Goal: Information Seeking & Learning: Compare options

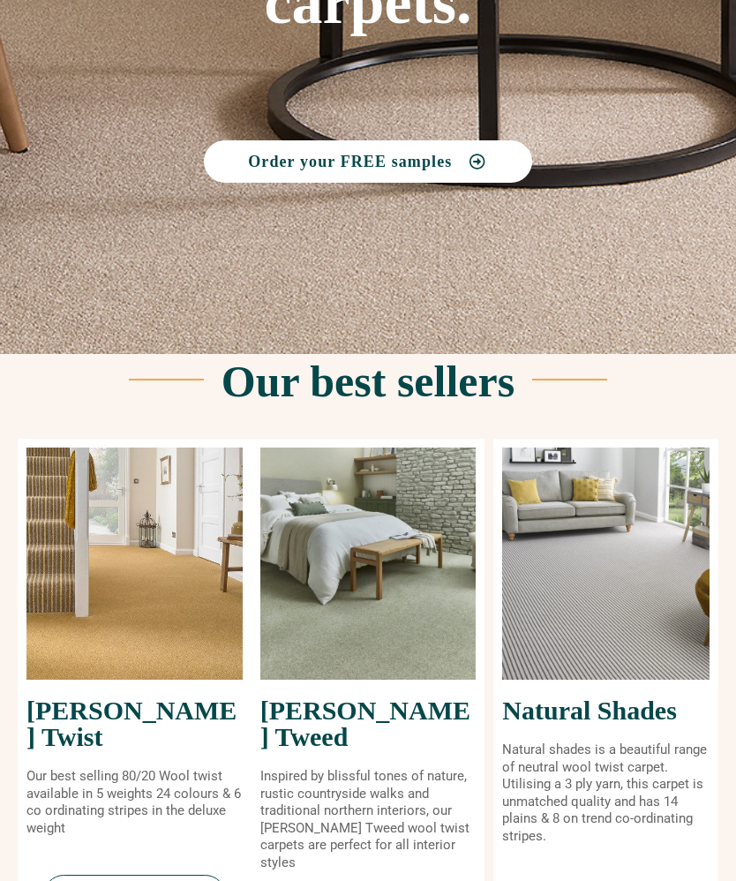
scroll to position [367, 0]
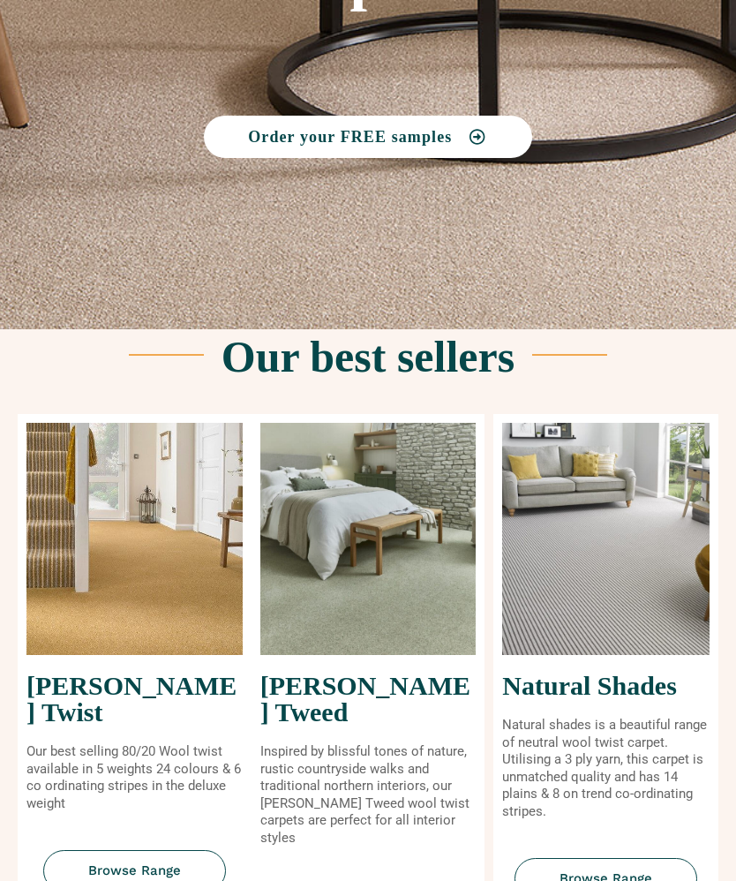
click at [147, 851] on link "Browse Range" at bounding box center [134, 871] width 183 height 41
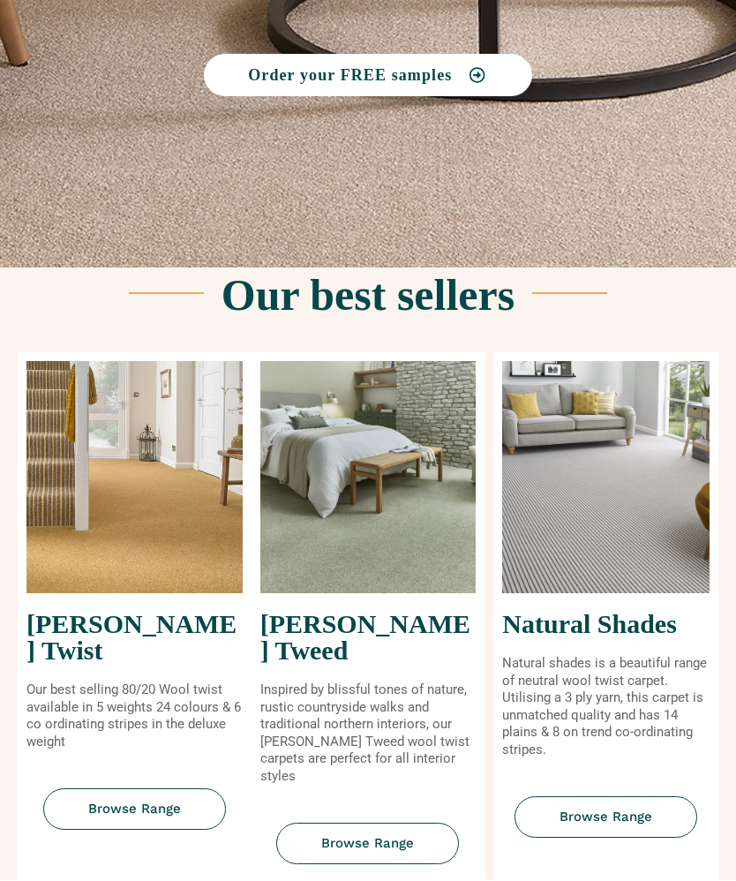
scroll to position [430, 0]
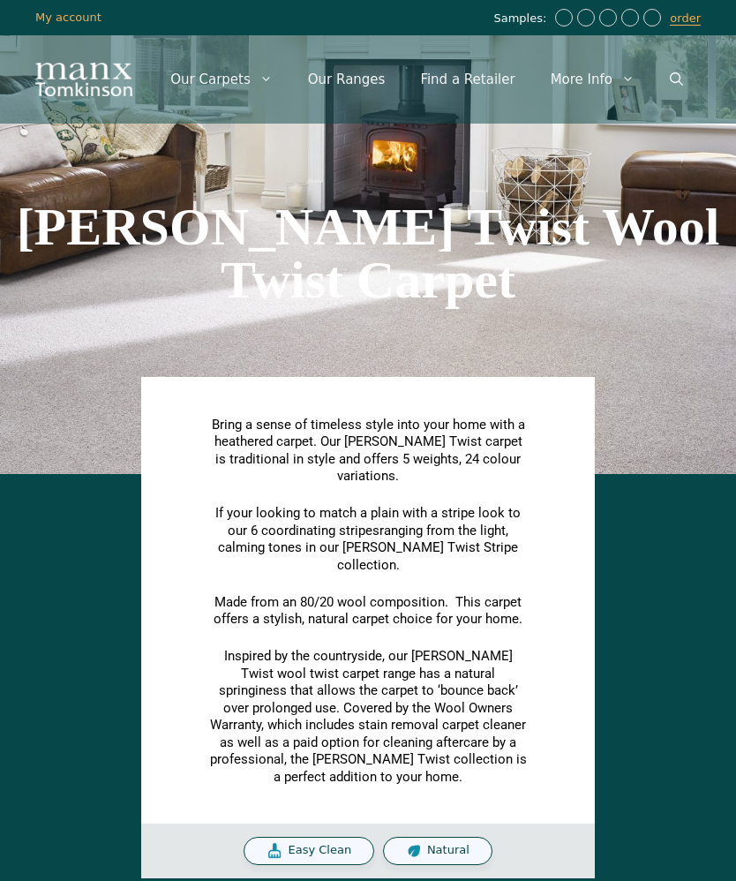
click at [672, 562] on div "Bring a sense of timeless style into your home with a heathered carpet. Our Tom…" at bounding box center [368, 680] width 718 height 395
click at [627, 594] on div "Bring a sense of timeless style into your home with a heathered carpet. Our Tom…" at bounding box center [368, 680] width 718 height 395
click at [597, 276] on h1 "Tomkinson Twist Wool Twist Carpet" at bounding box center [368, 253] width 718 height 106
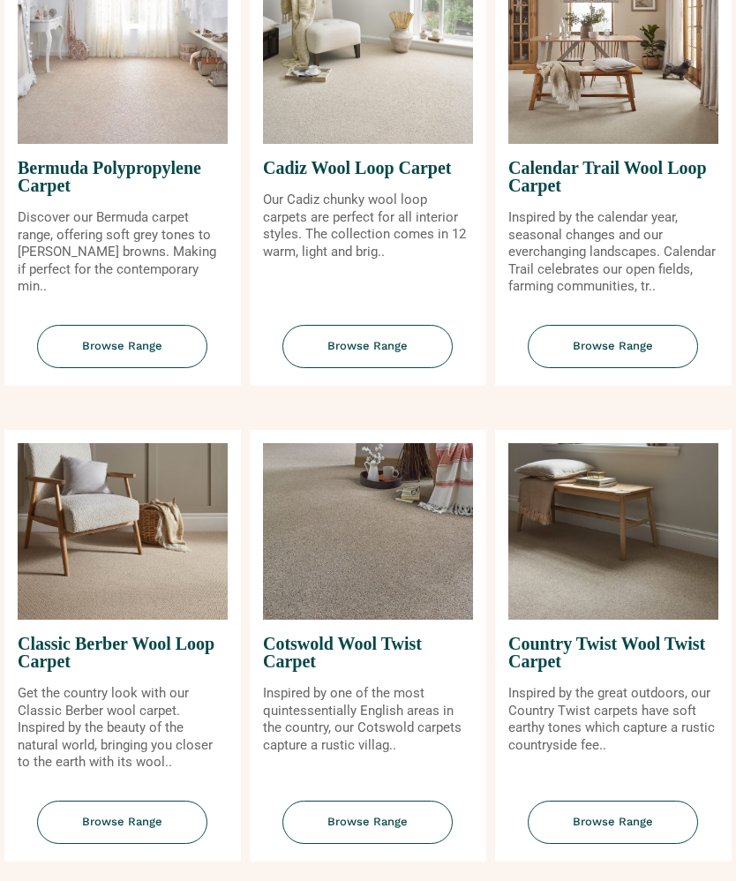
scroll to position [405, 0]
click at [620, 844] on span "Browse Range" at bounding box center [613, 821] width 170 height 43
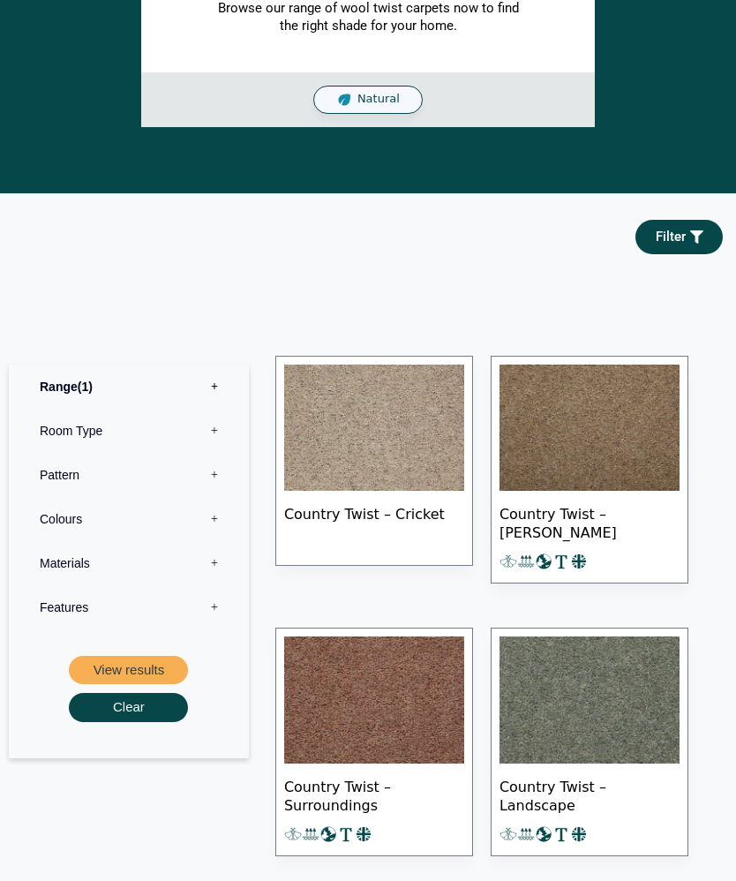
scroll to position [752, 0]
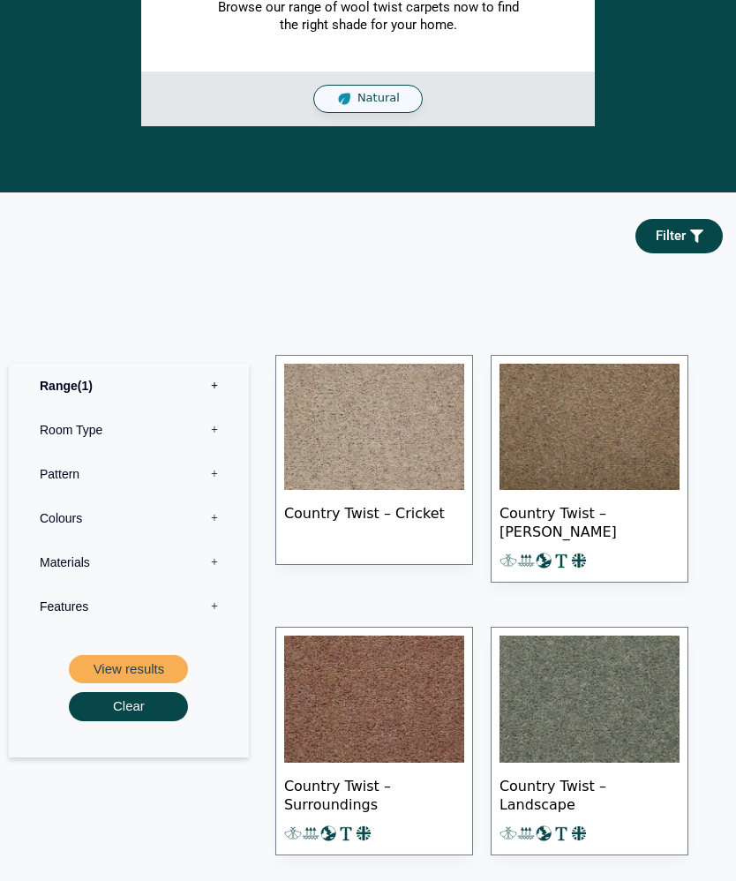
click at [596, 692] on img at bounding box center [589, 698] width 180 height 127
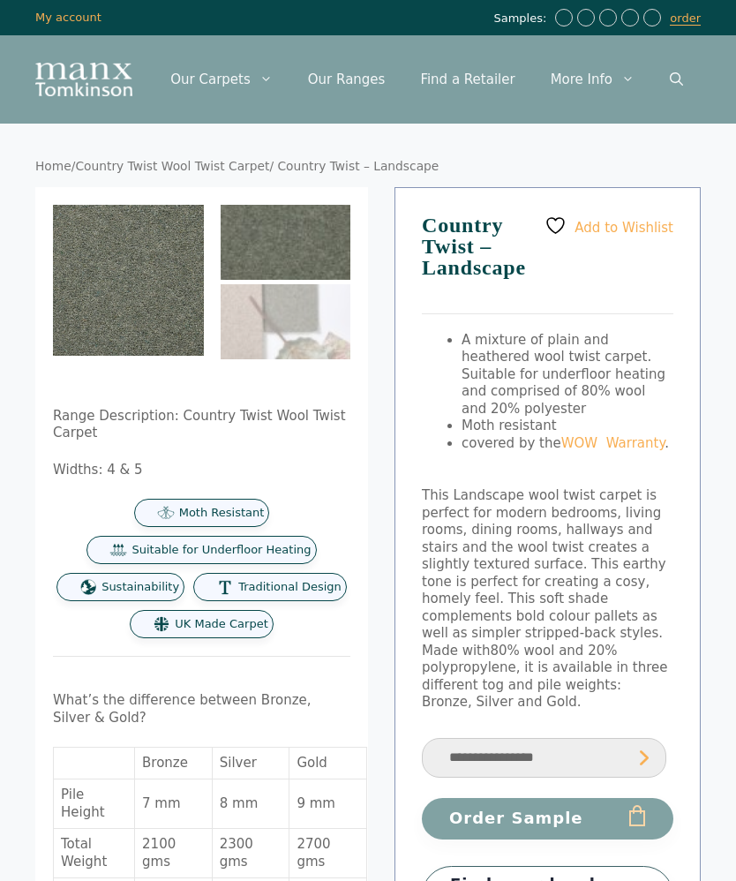
click at [141, 283] on img at bounding box center [416, 568] width 726 height 726
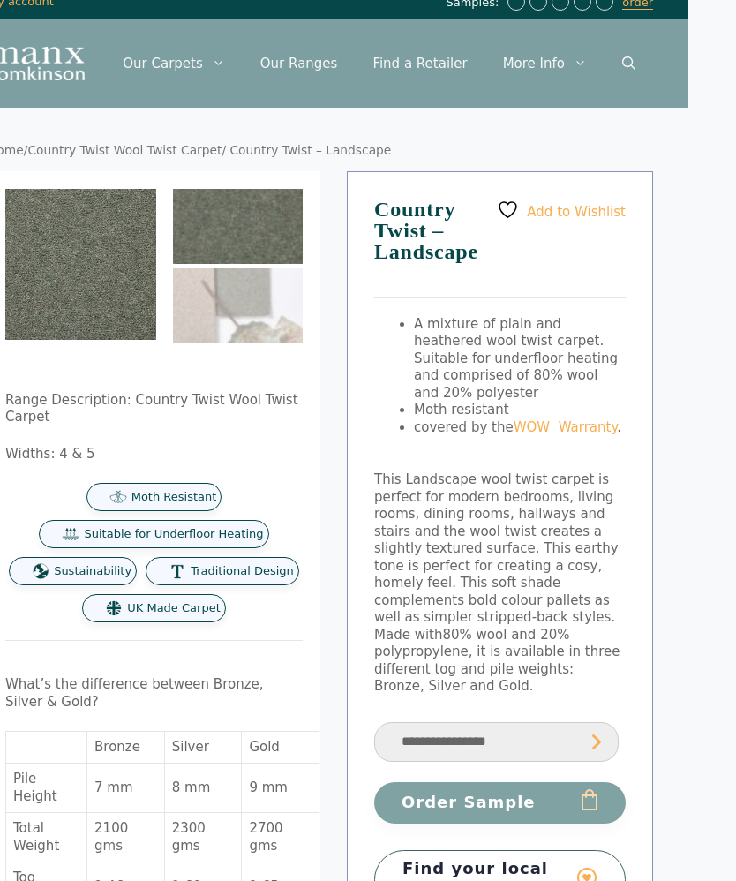
scroll to position [20, 48]
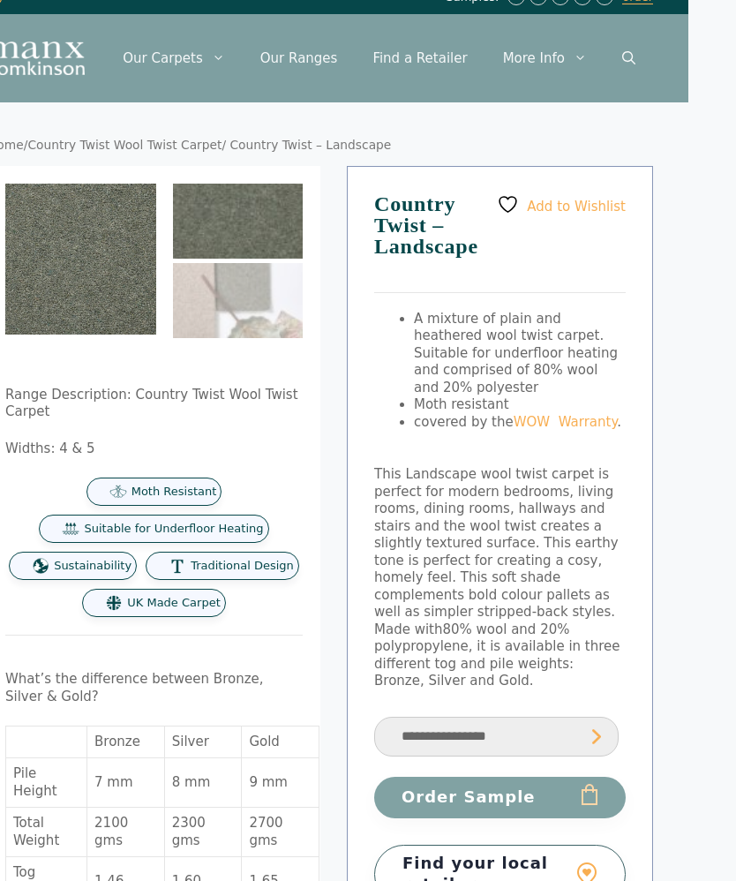
click at [109, 259] on img at bounding box center [368, 547] width 726 height 726
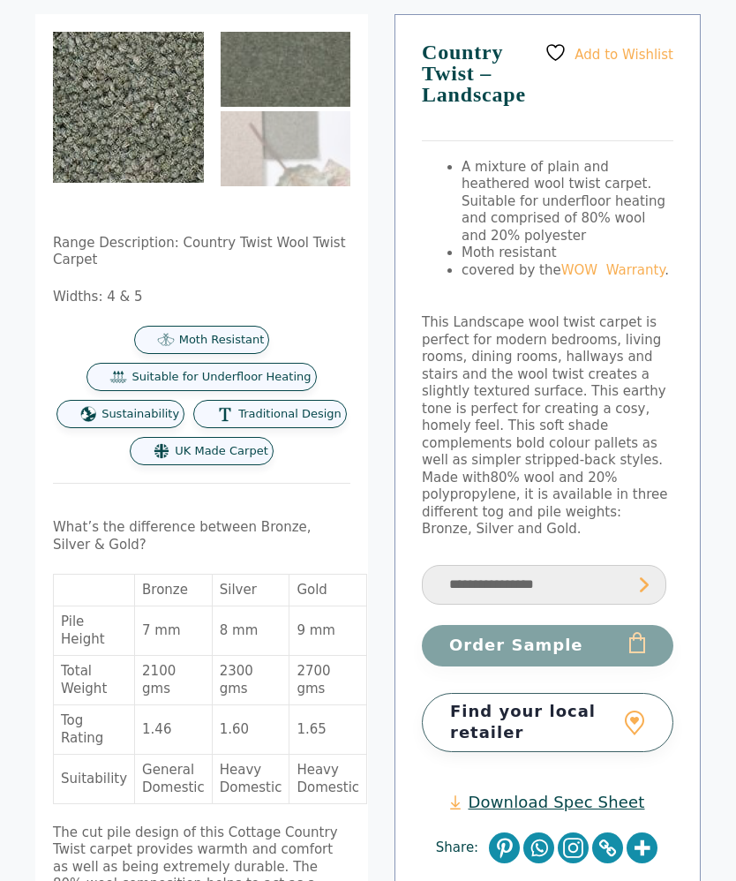
scroll to position [0, 0]
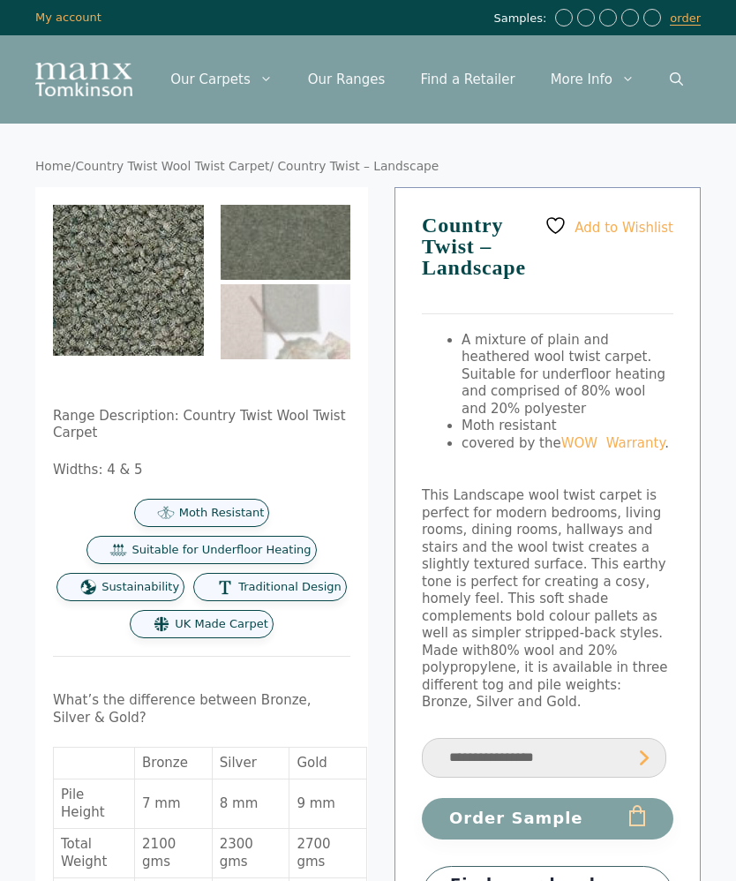
click at [148, 281] on img at bounding box center [52, 270] width 726 height 726
click at [638, 738] on select "**********" at bounding box center [544, 758] width 244 height 40
select select "**********"
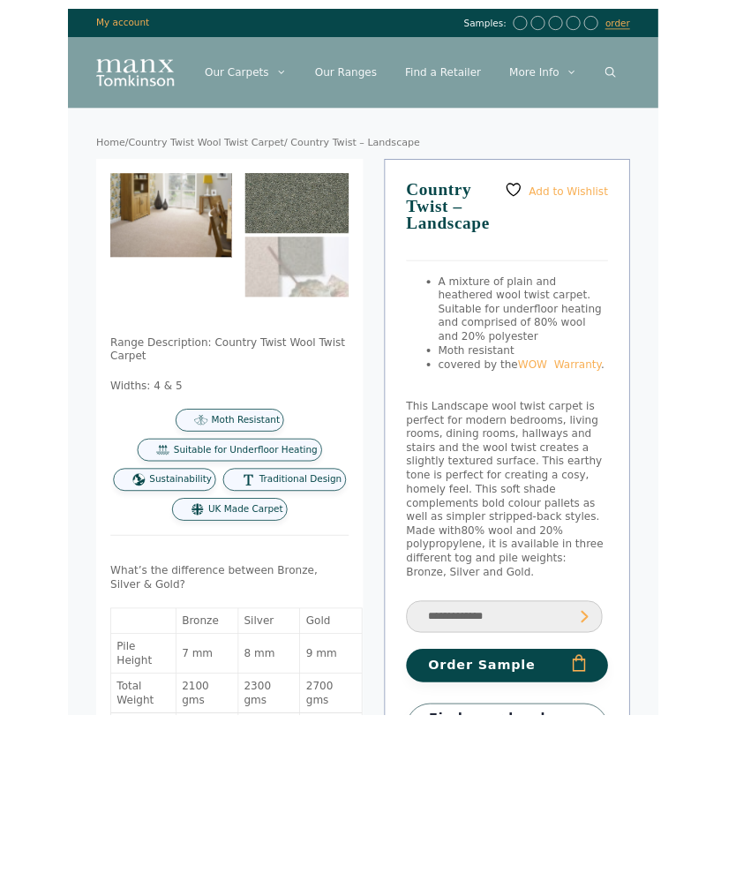
scroll to position [19, 0]
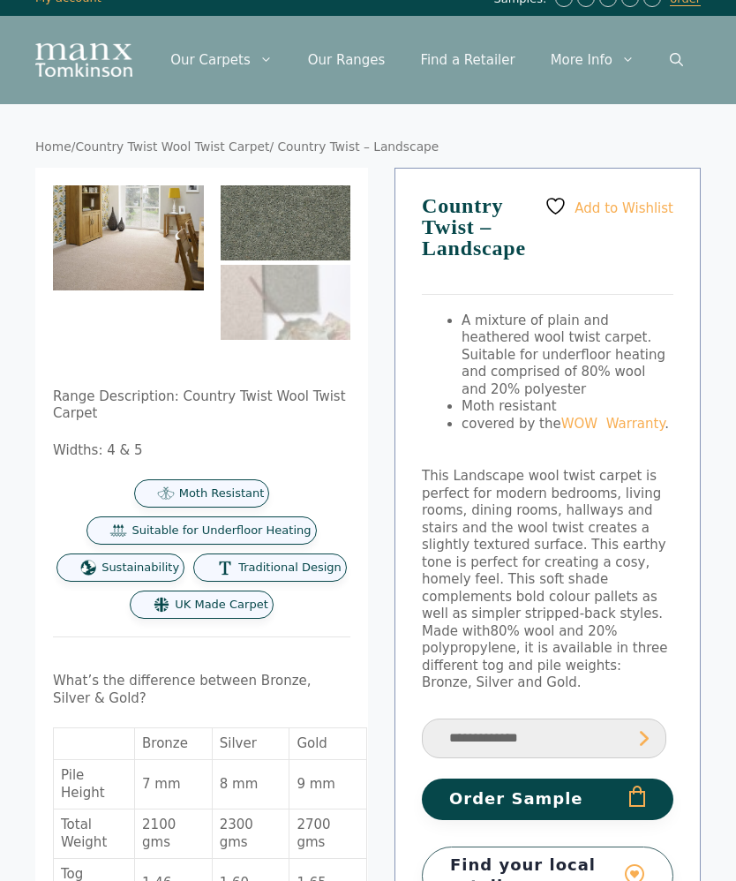
click at [491, 218] on h1 "Country Twist – Landscape" at bounding box center [547, 246] width 251 height 100
click at [499, 246] on h1 "Country Twist – Landscape" at bounding box center [547, 245] width 251 height 100
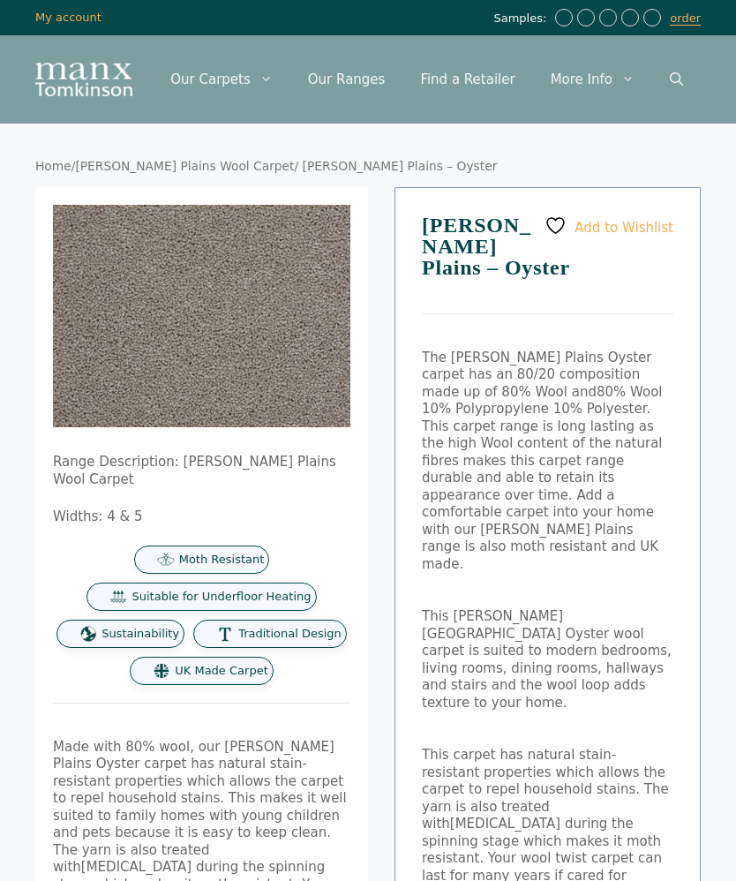
click at [262, 348] on img at bounding box center [406, 469] width 706 height 529
click at [281, 337] on img at bounding box center [94, 285] width 706 height 529
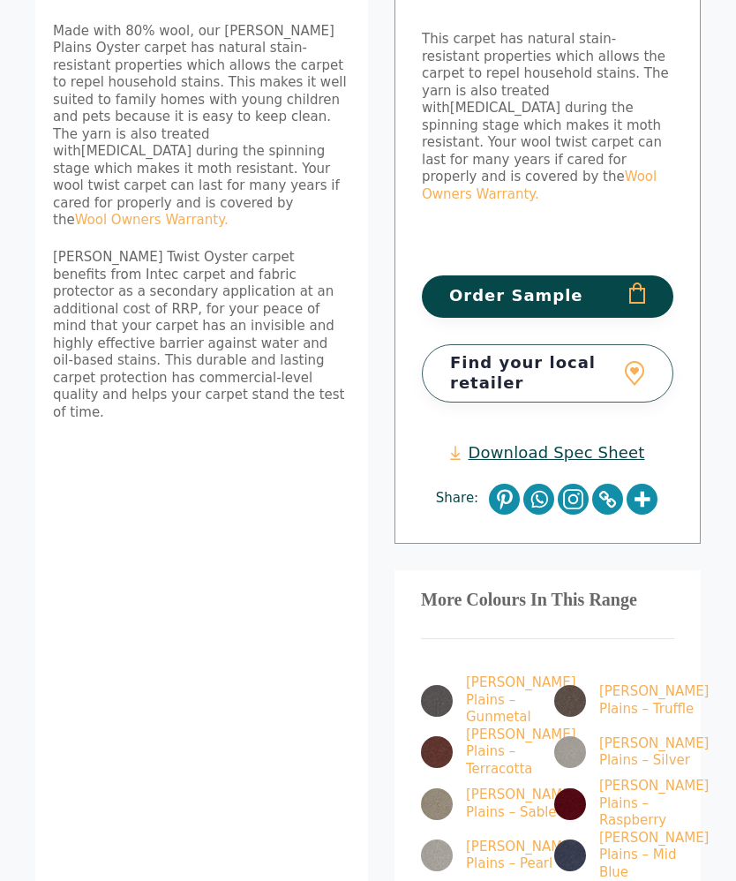
scroll to position [717, 0]
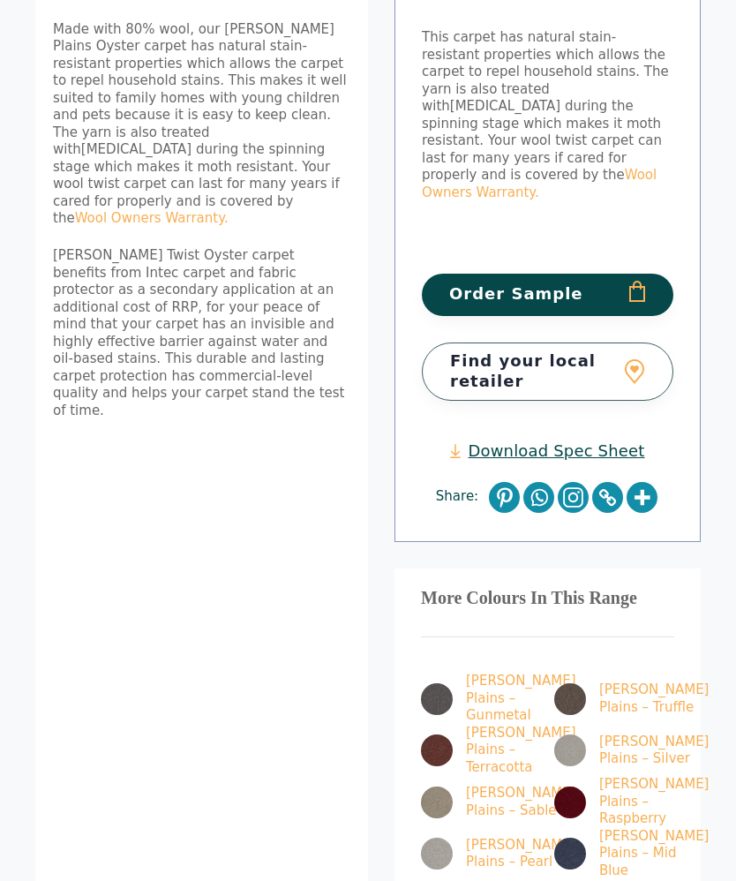
click at [446, 786] on img at bounding box center [437, 802] width 32 height 32
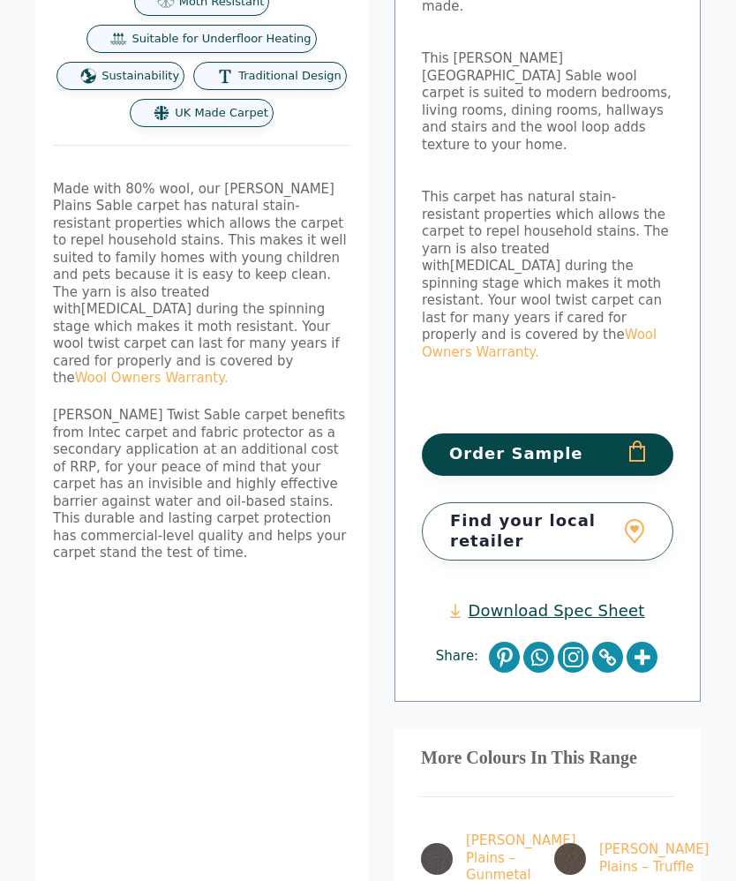
scroll to position [585, 0]
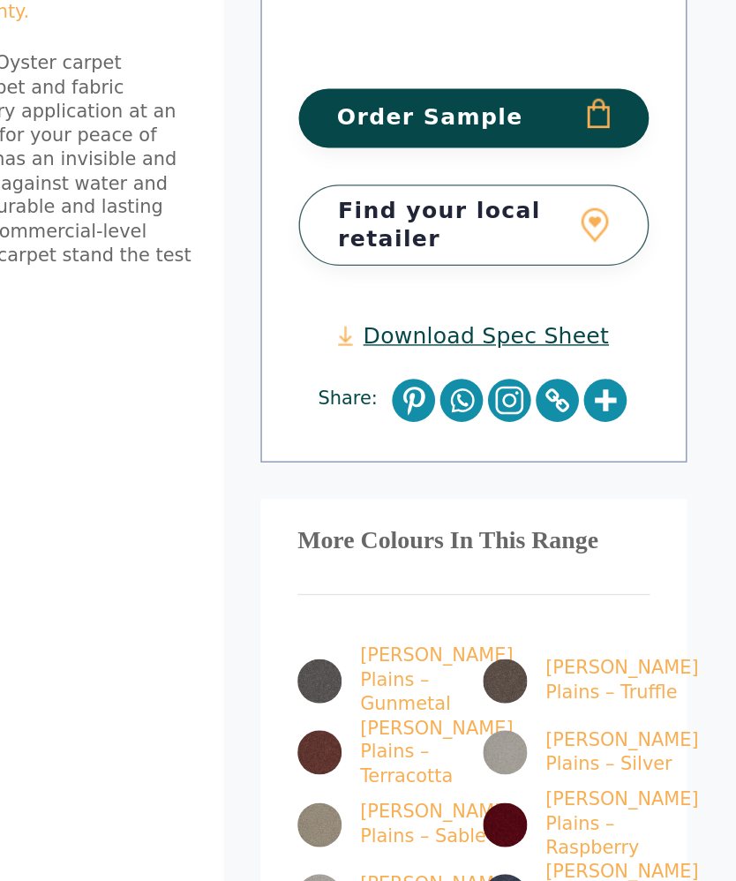
scroll to position [723, 0]
click at [421, 781] on img at bounding box center [437, 797] width 32 height 32
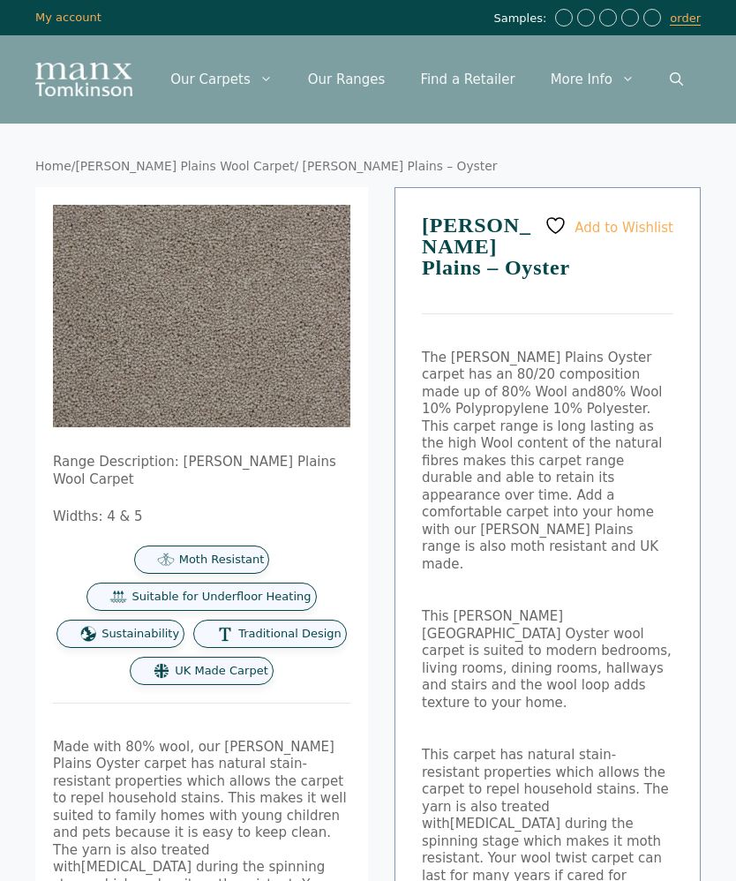
scroll to position [709, 0]
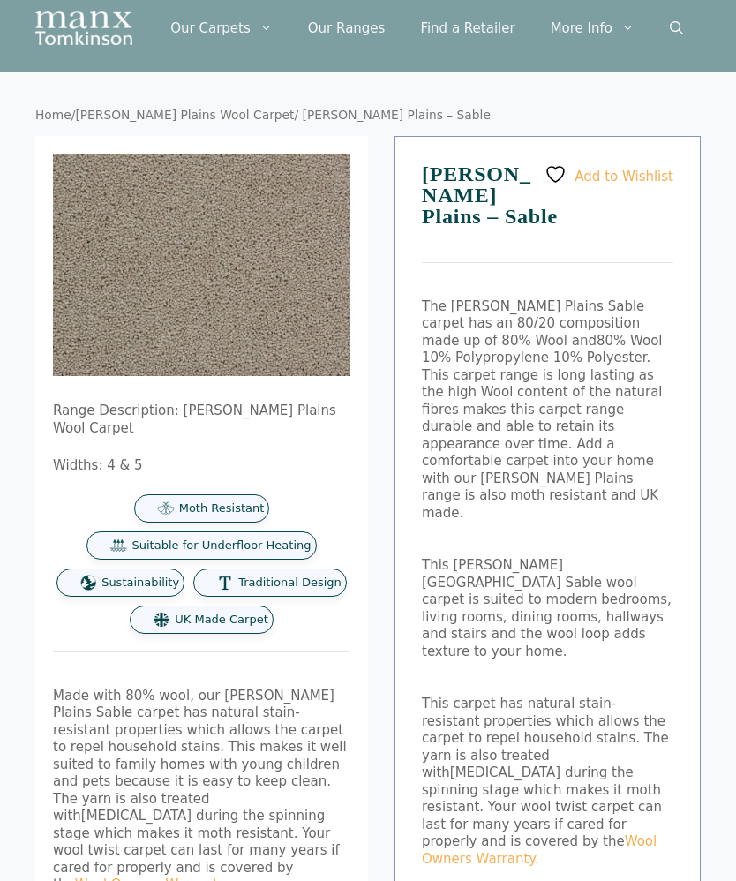
click at [255, 285] on img at bounding box center [406, 418] width 706 height 529
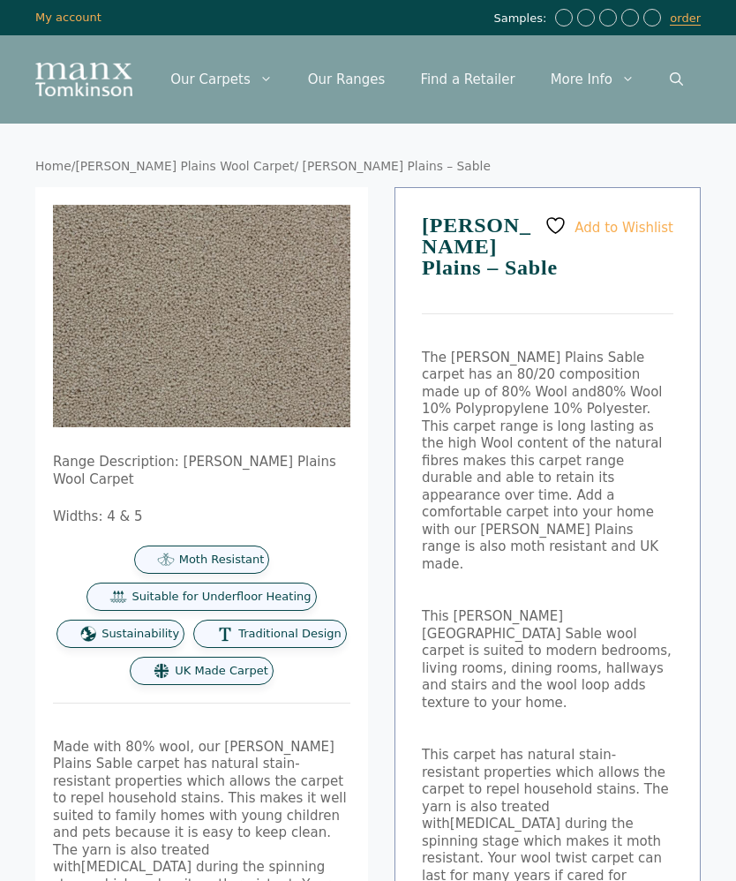
scroll to position [647, 0]
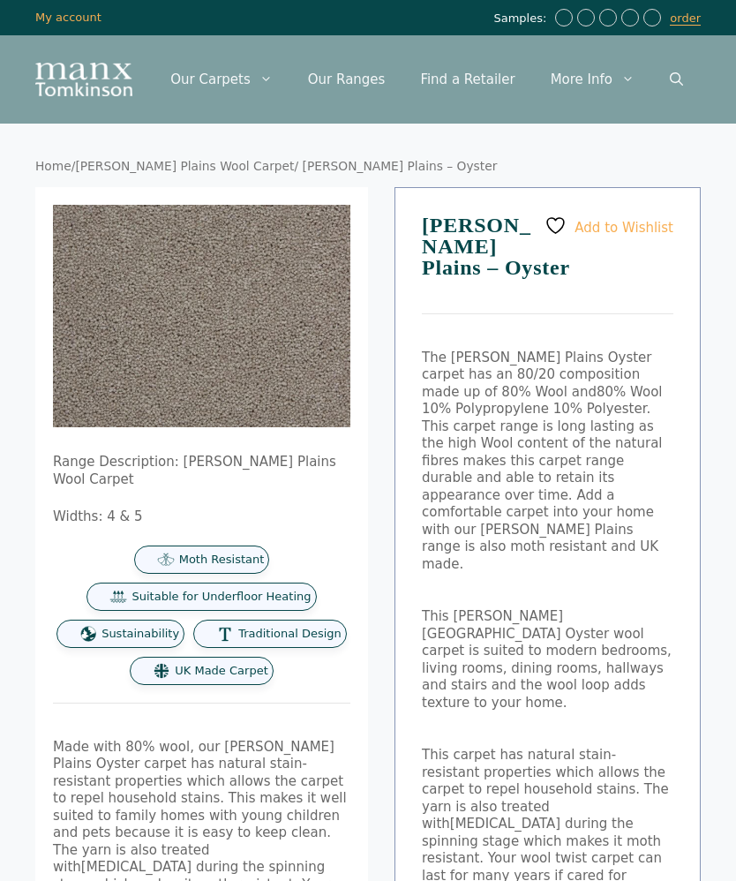
scroll to position [779, 0]
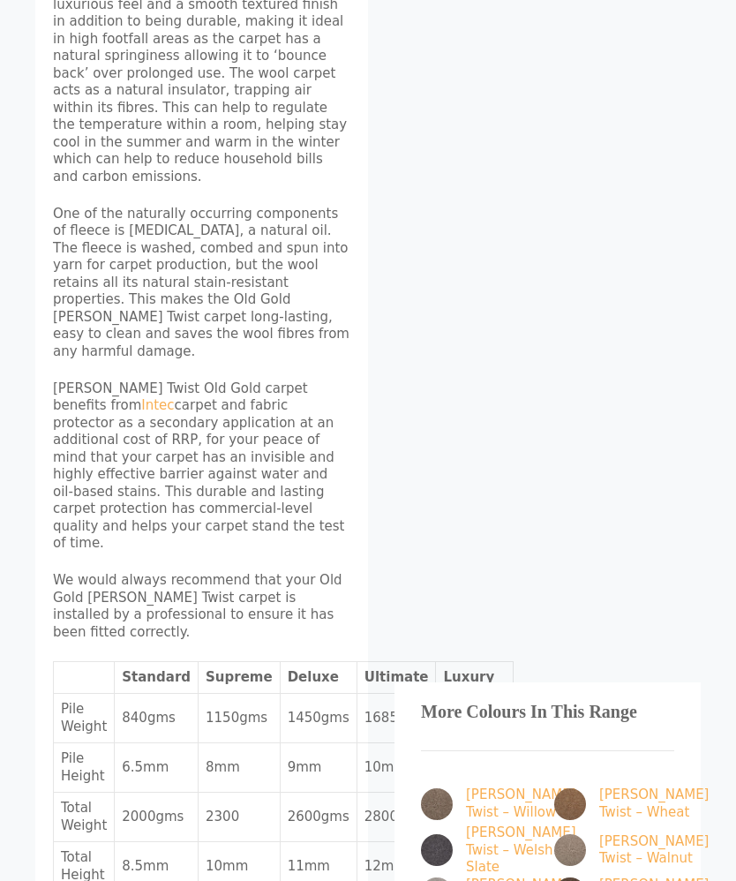
scroll to position [851, 0]
click at [452, 788] on img at bounding box center [437, 804] width 32 height 32
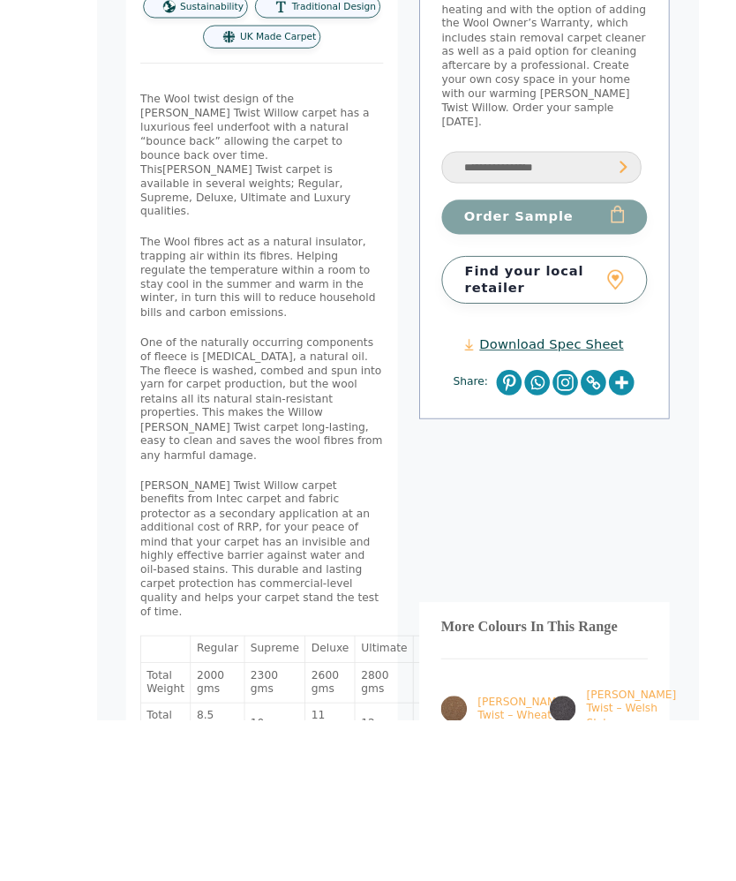
scroll to position [648, 0]
